Goal: Check status: Check status

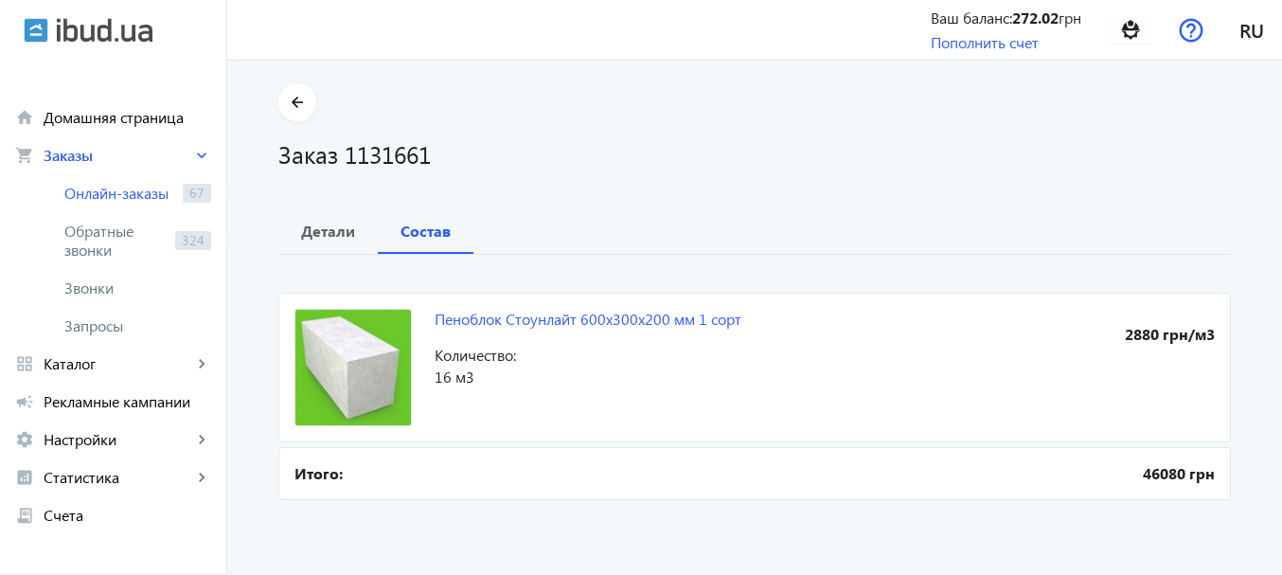
click at [550, 131] on div "Заказ 1131661" at bounding box center [754, 145] width 953 height 49
